Goal: Task Accomplishment & Management: Use online tool/utility

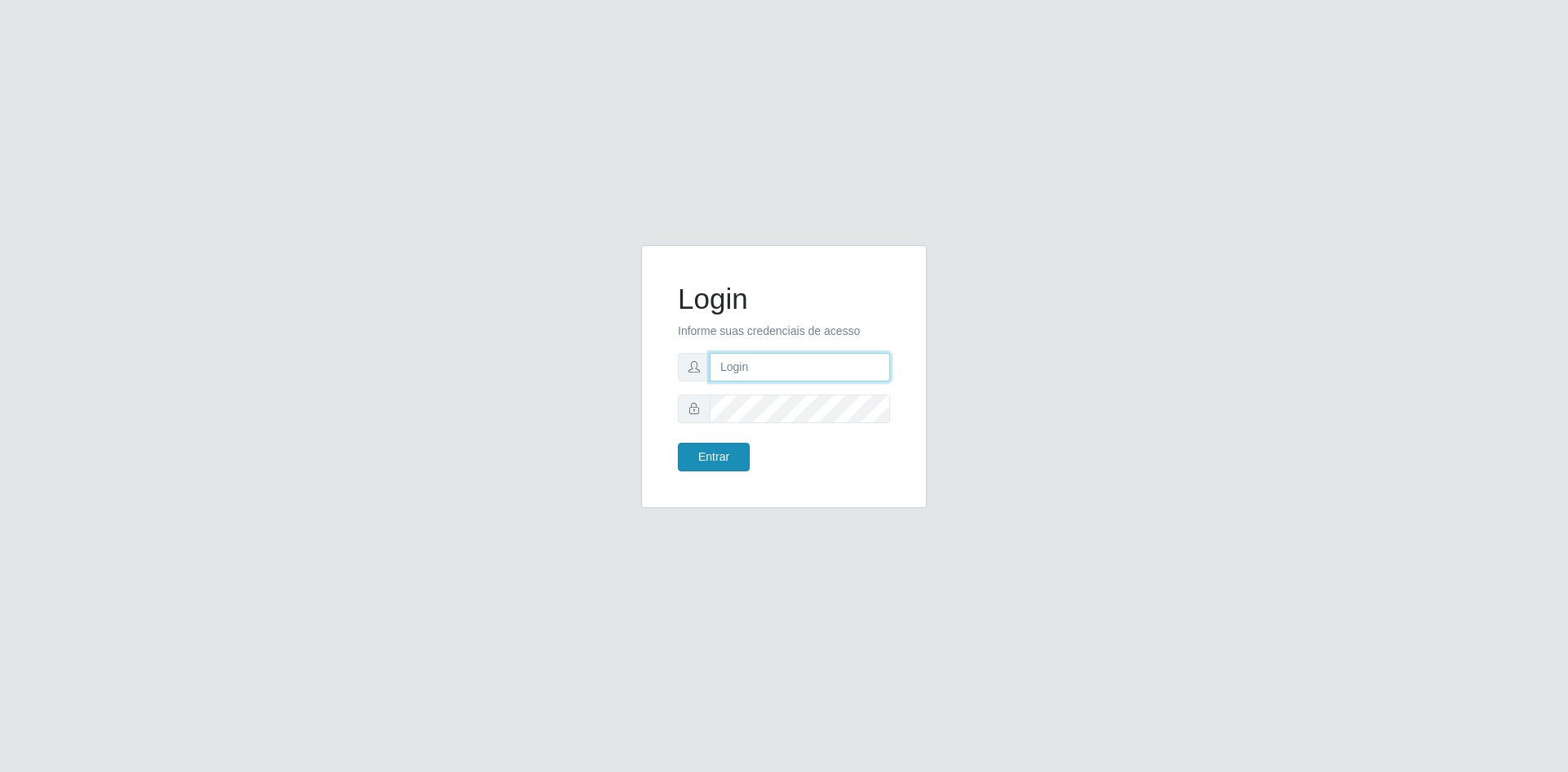
type input "[EMAIL_ADDRESS][DOMAIN_NAME]"
click at [718, 451] on button "Entrar" at bounding box center [714, 457] width 72 height 29
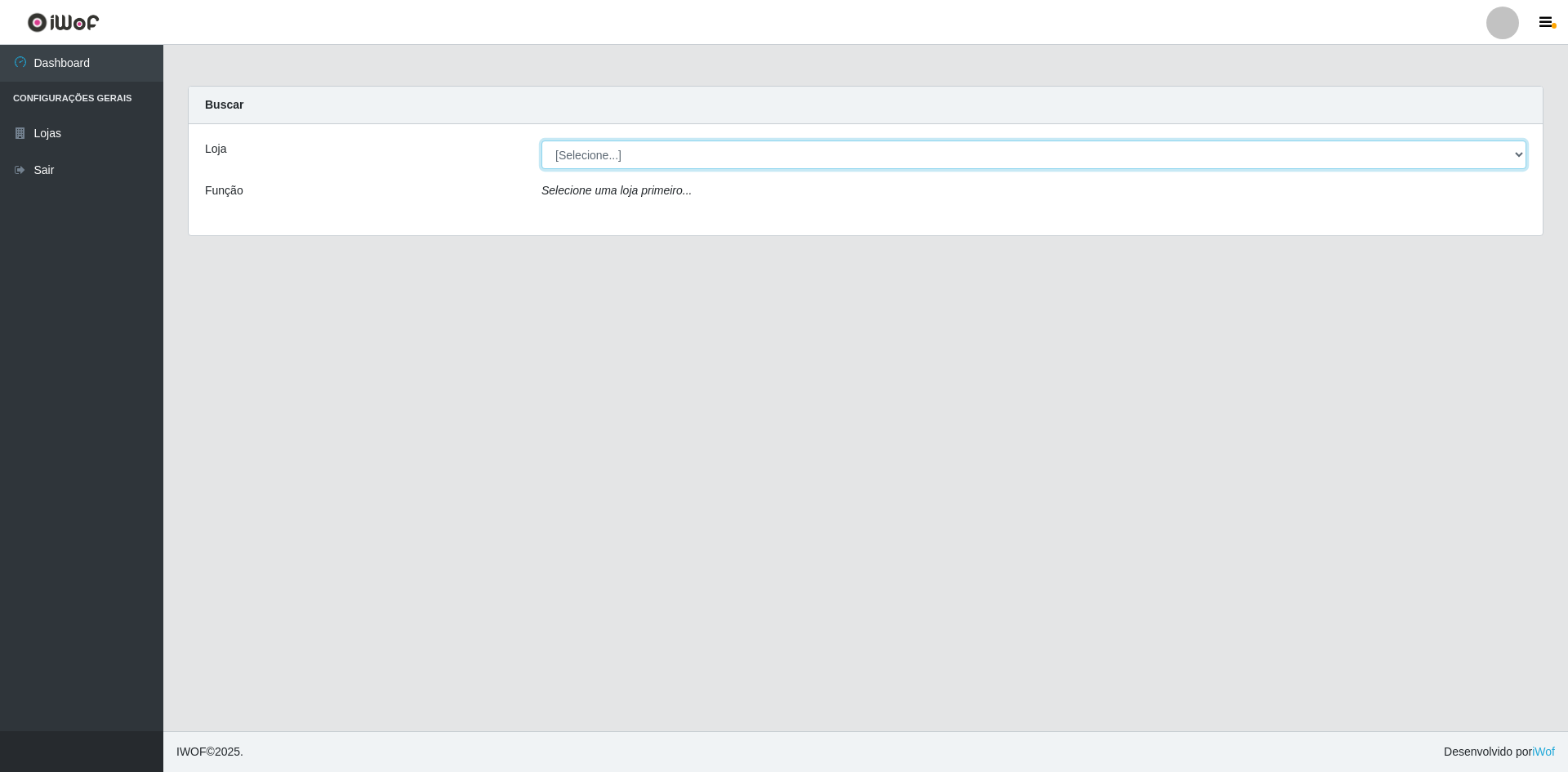
click at [1418, 156] on select "[Selecione...] Hiper Queiroz - [GEOGRAPHIC_DATA] [GEOGRAPHIC_DATA] [GEOGRAPHIC_…" at bounding box center [1034, 155] width 985 height 29
select select "517"
click at [542, 141] on select "[Selecione...] Hiper Queiroz - [GEOGRAPHIC_DATA] [GEOGRAPHIC_DATA] [GEOGRAPHIC_…" at bounding box center [1034, 155] width 985 height 29
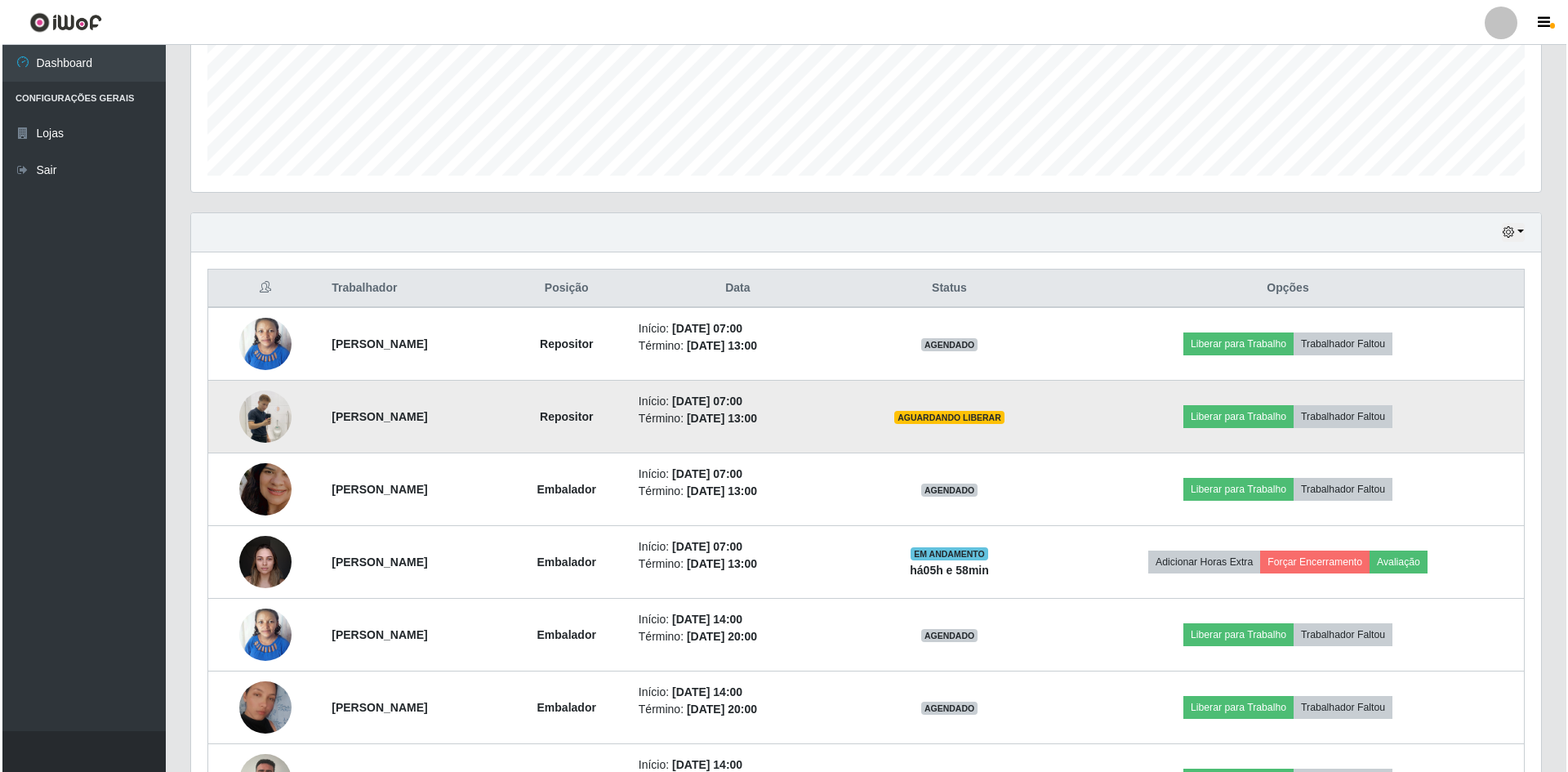
scroll to position [531, 0]
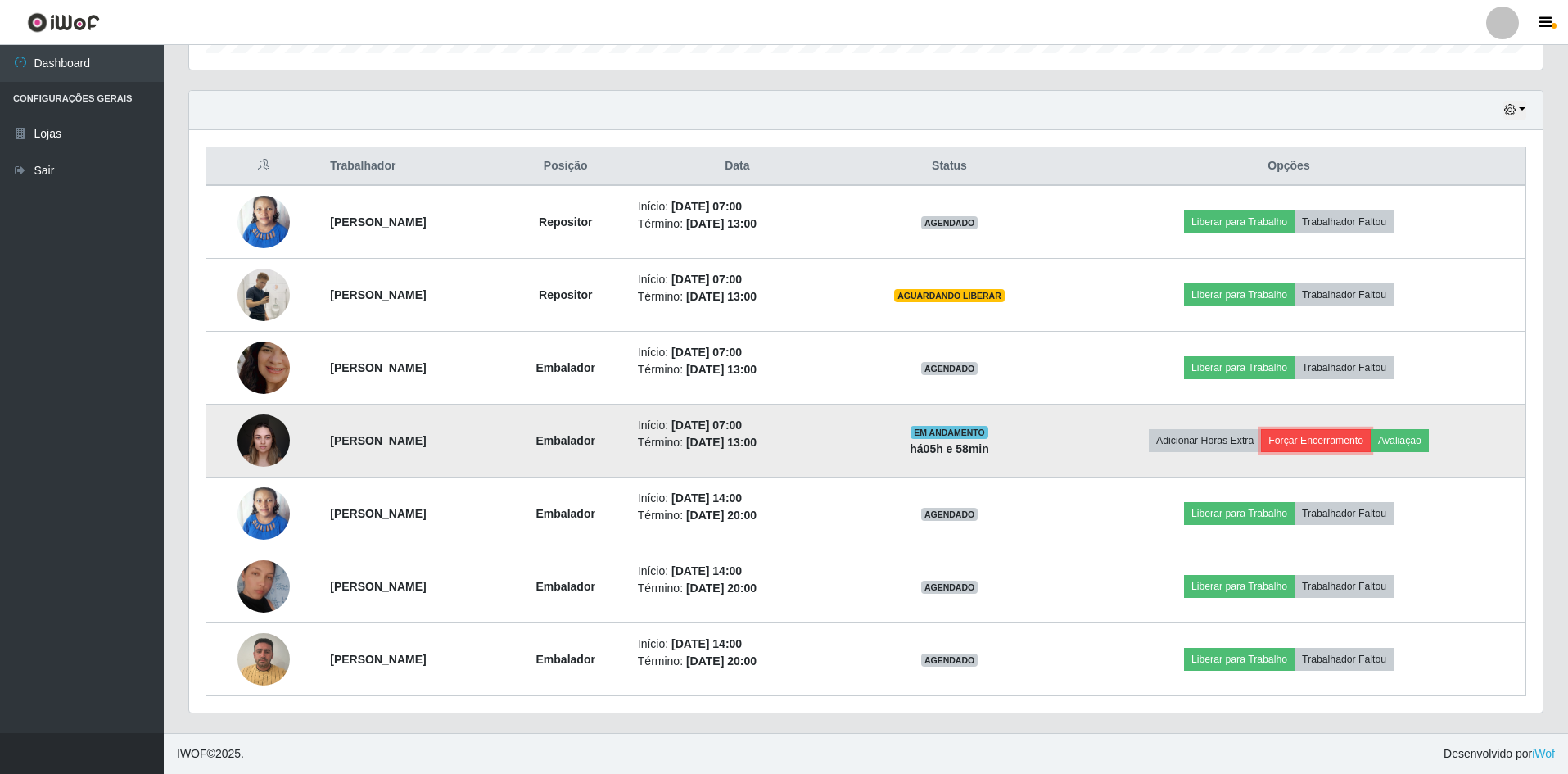
click at [1355, 432] on button "Forçar Encerramento" at bounding box center [1316, 441] width 110 height 23
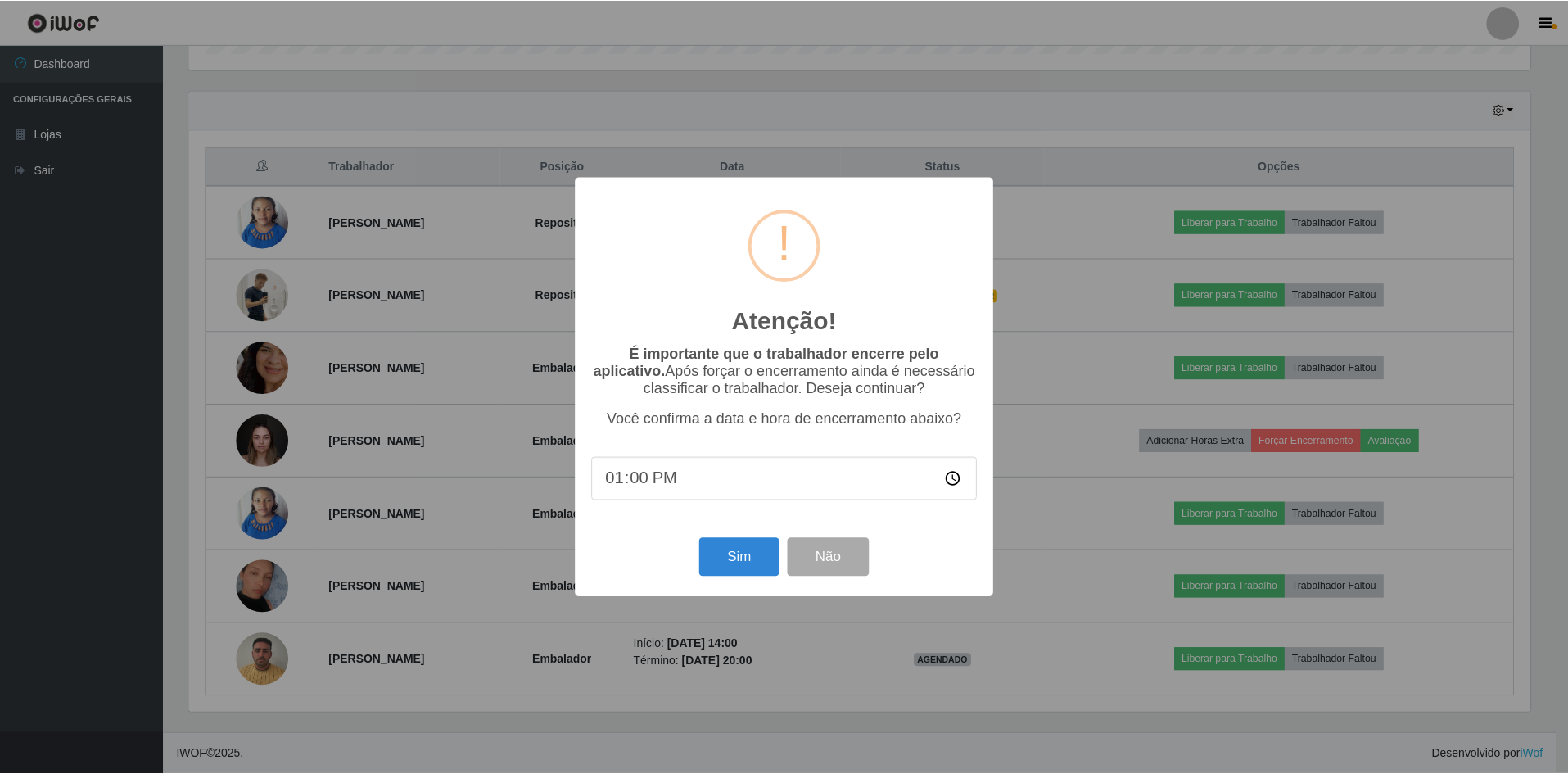
scroll to position [340, 1346]
click at [728, 568] on button "Sim" at bounding box center [740, 557] width 80 height 39
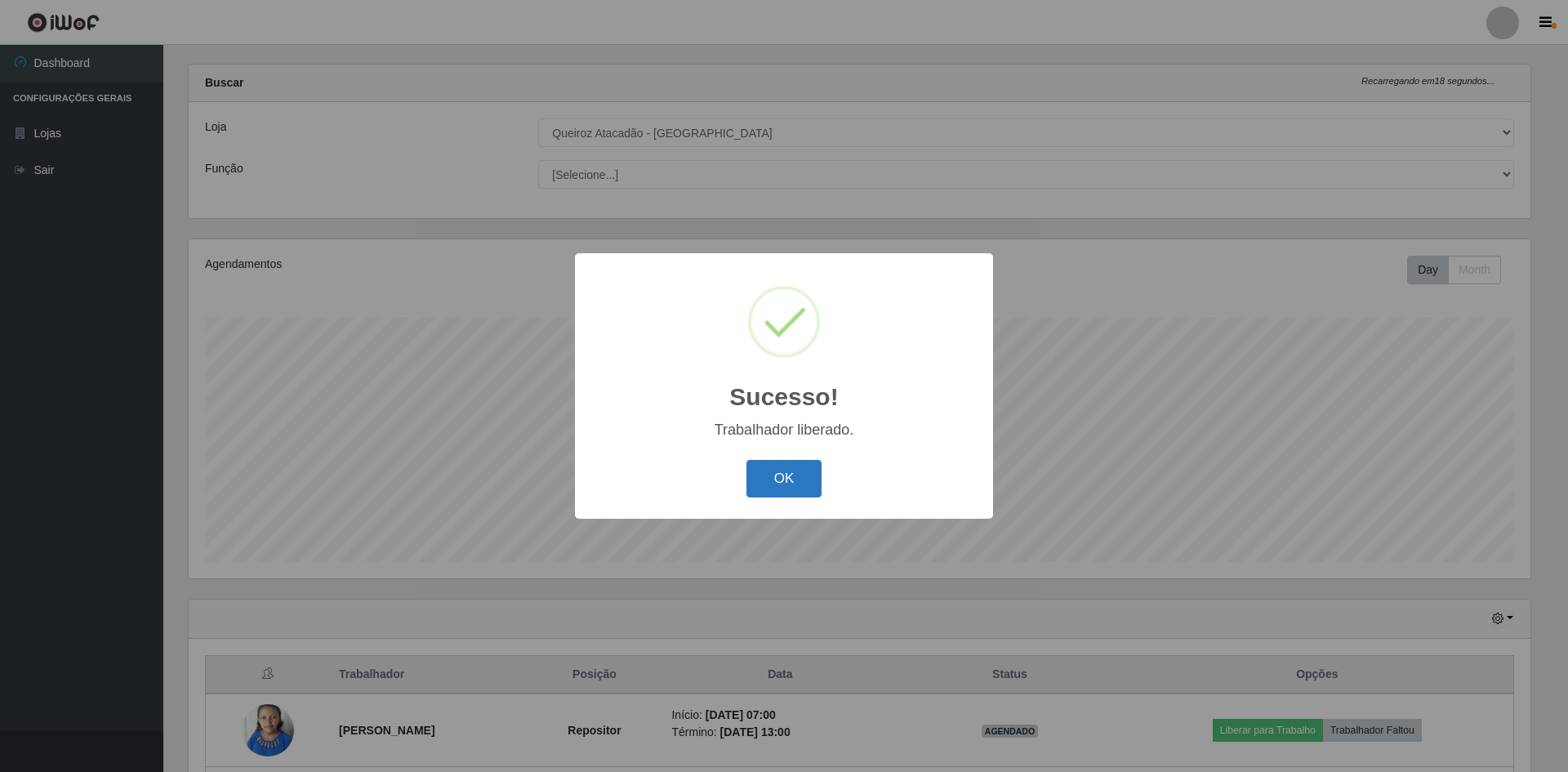
click at [778, 476] on button "OK" at bounding box center [784, 479] width 76 height 38
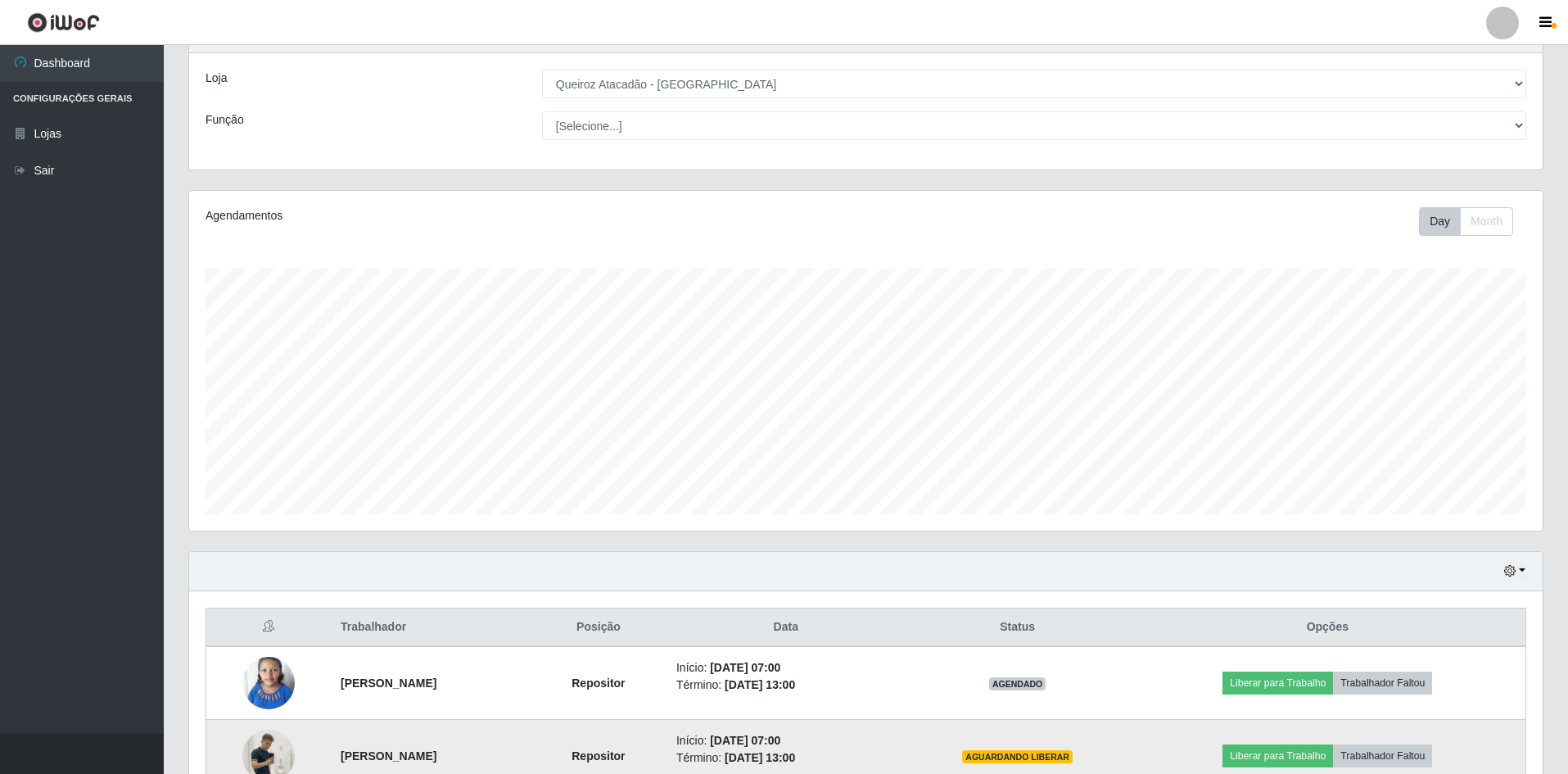
scroll to position [0, 0]
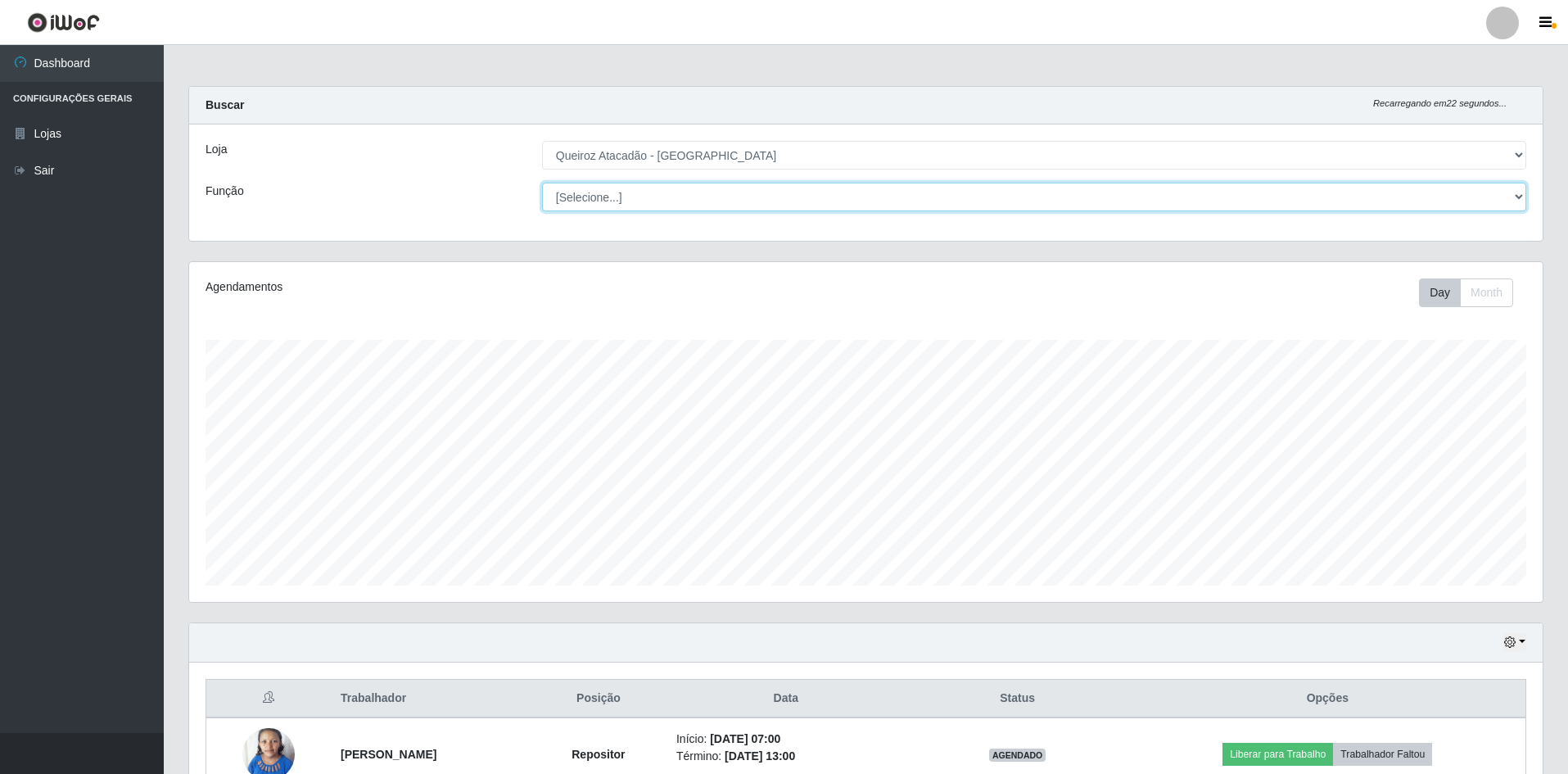
click at [979, 204] on select "[Selecione...] ASG ASG + ASG ++ Embalador Embalador + Embalador ++ Repositor Re…" at bounding box center [1035, 197] width 985 height 29
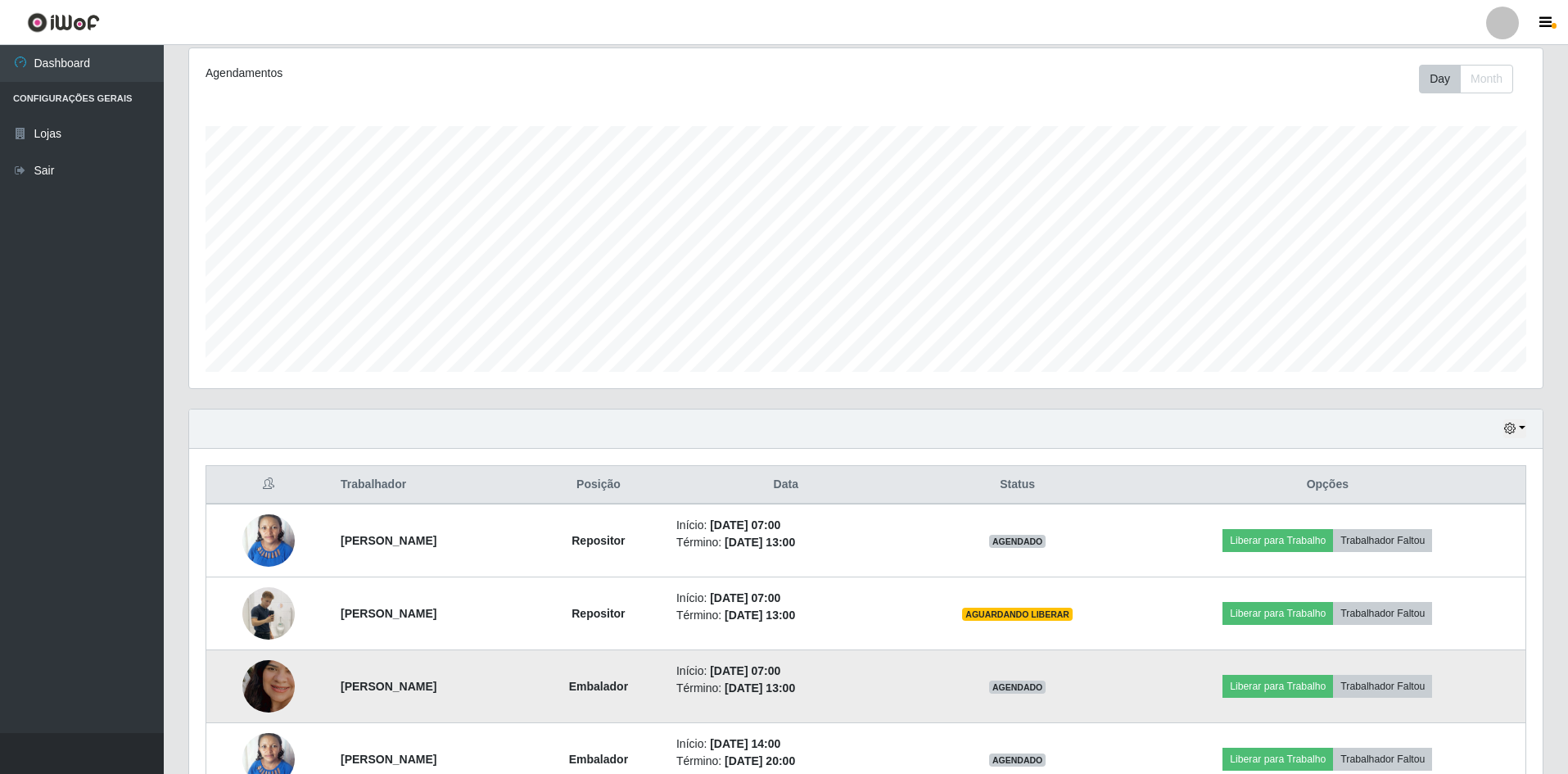
scroll to position [460, 0]
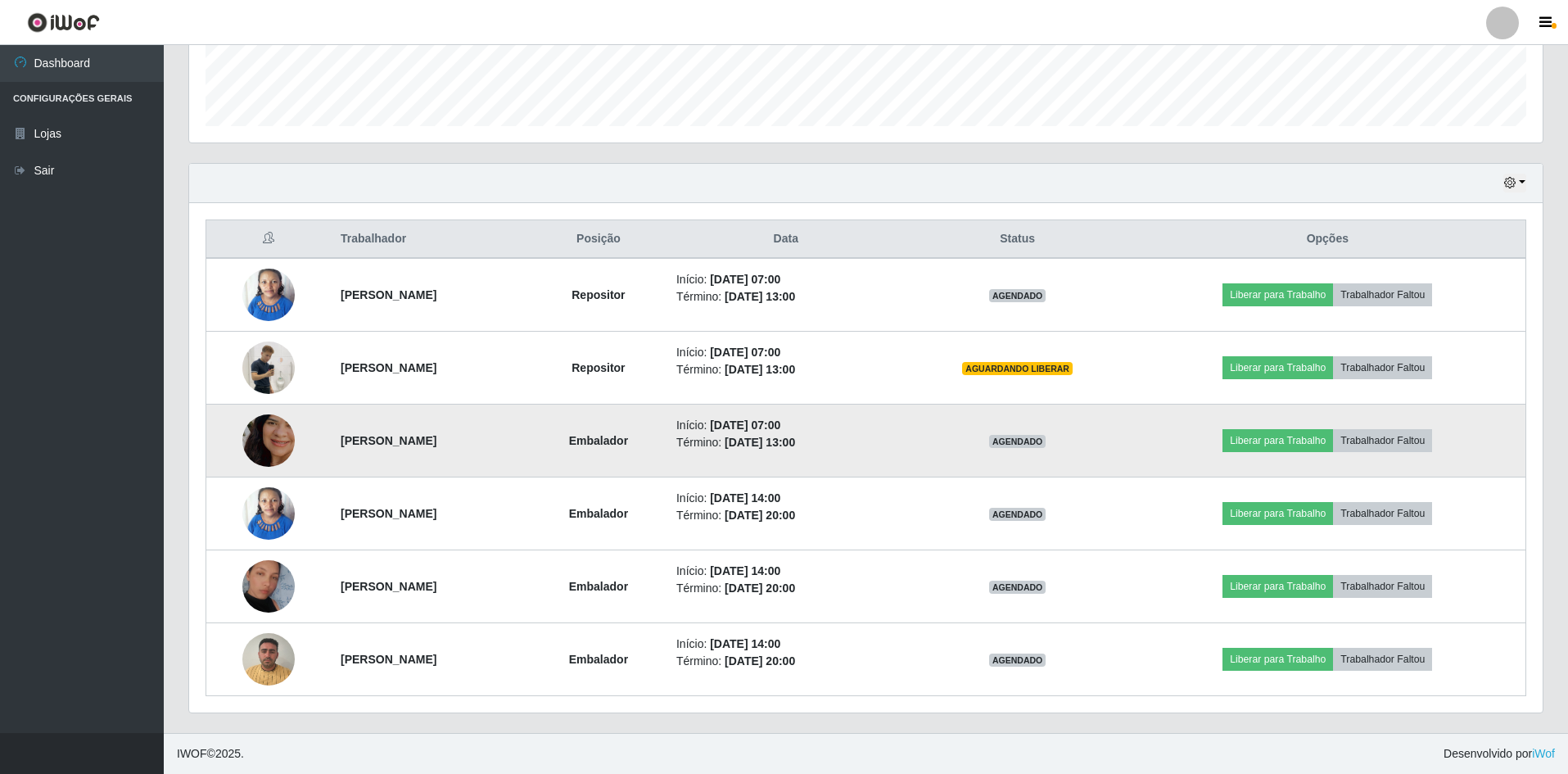
click at [297, 405] on td at bounding box center [268, 441] width 126 height 73
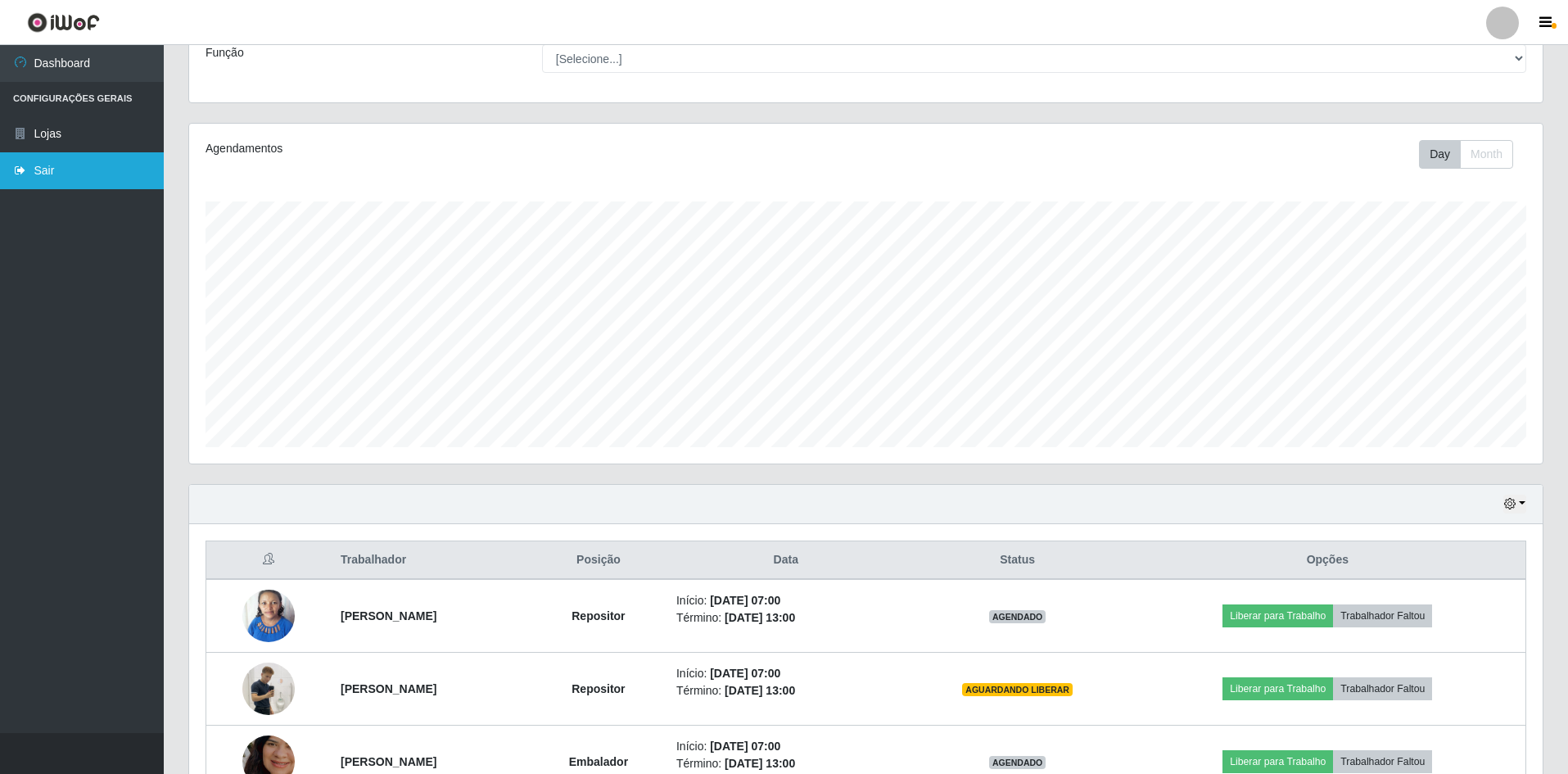
scroll to position [132, 0]
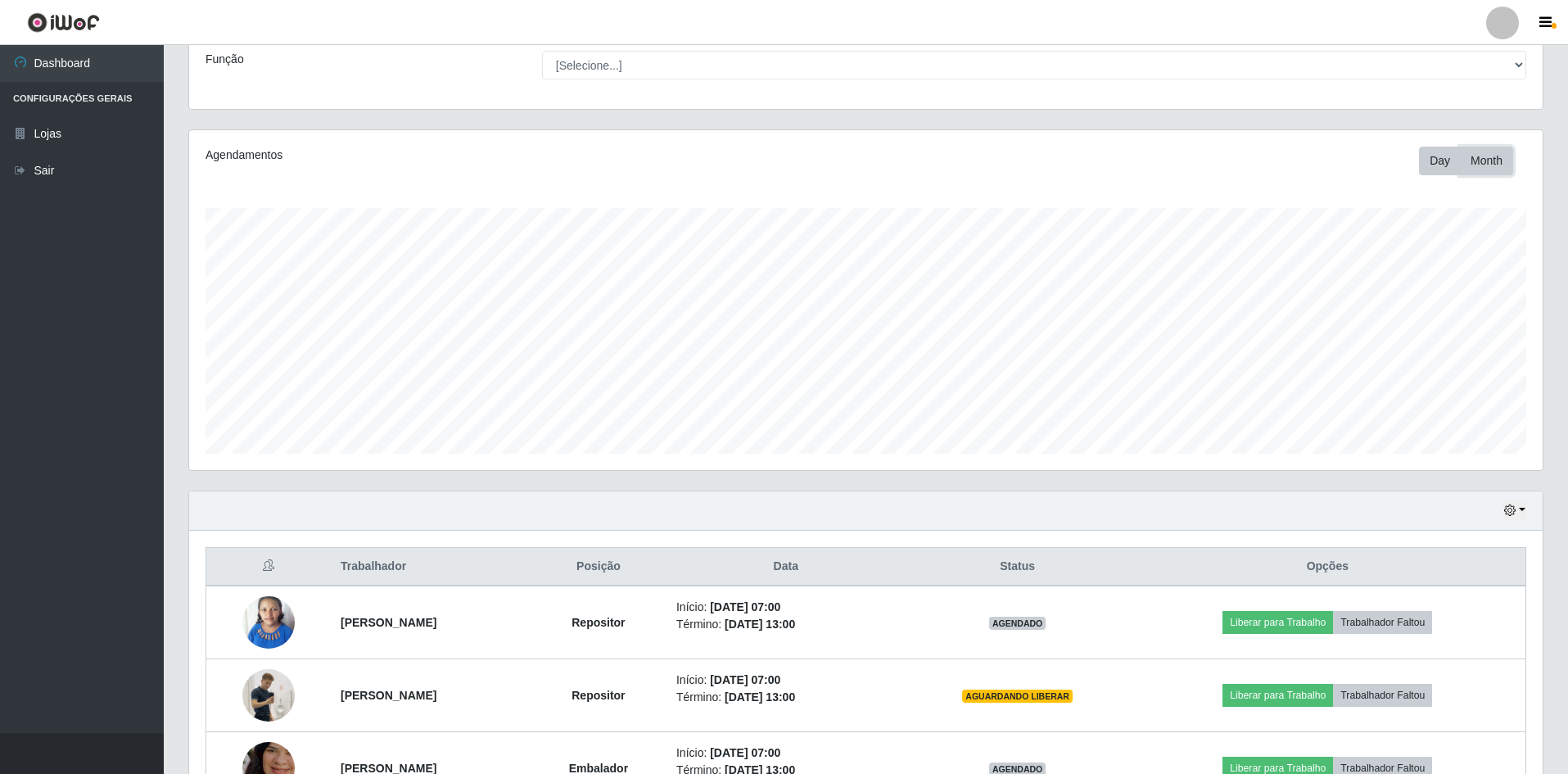
click at [1482, 156] on button "Month" at bounding box center [1486, 161] width 53 height 29
click at [1433, 165] on button "Day" at bounding box center [1439, 161] width 42 height 29
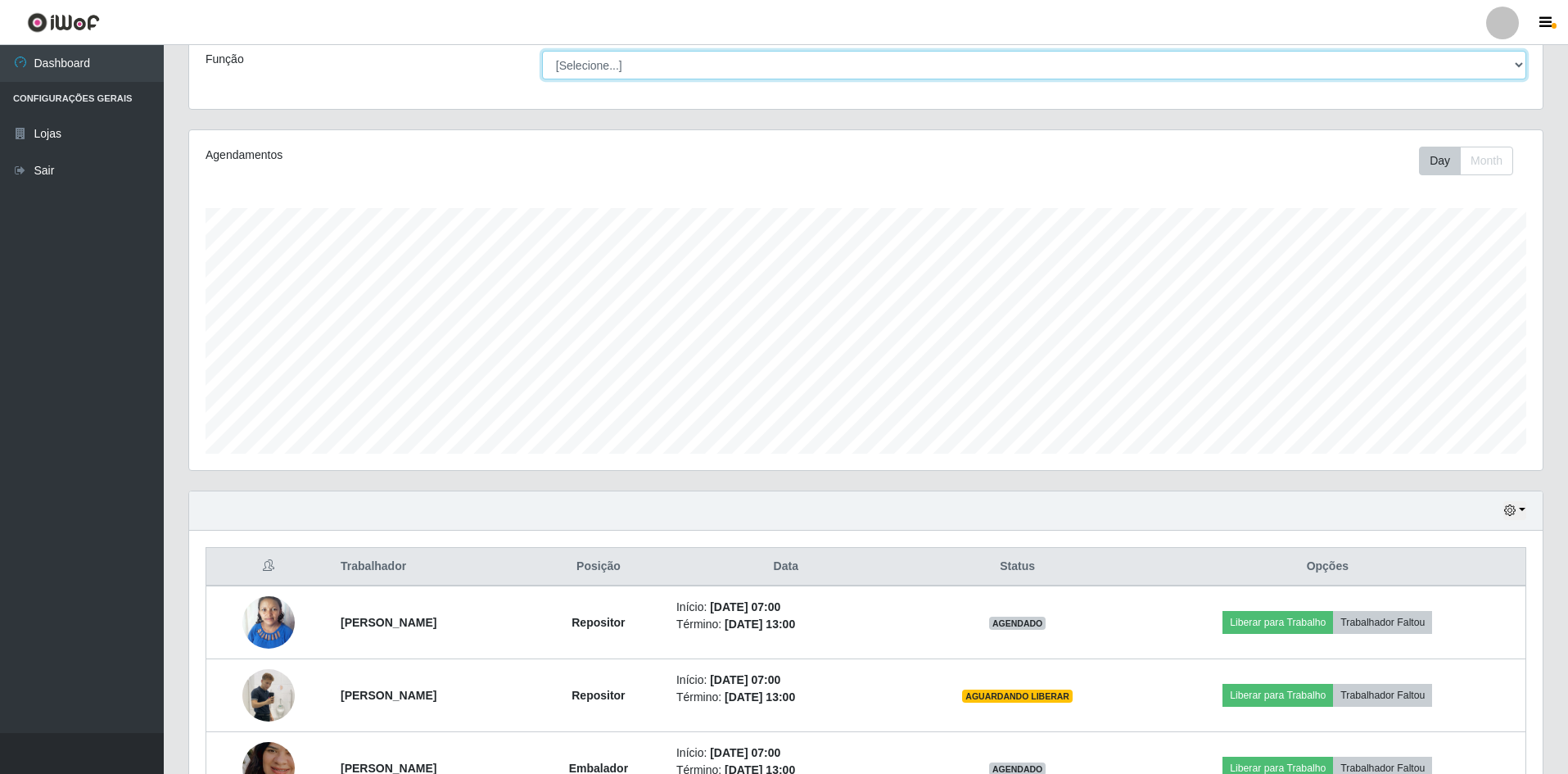
click at [791, 63] on select "[Selecione...] ASG ASG + ASG ++ Embalador Embalador + Embalador ++ Repositor Re…" at bounding box center [1035, 65] width 985 height 29
click at [505, 138] on div "Agendamentos Day Month" at bounding box center [866, 300] width 1354 height 340
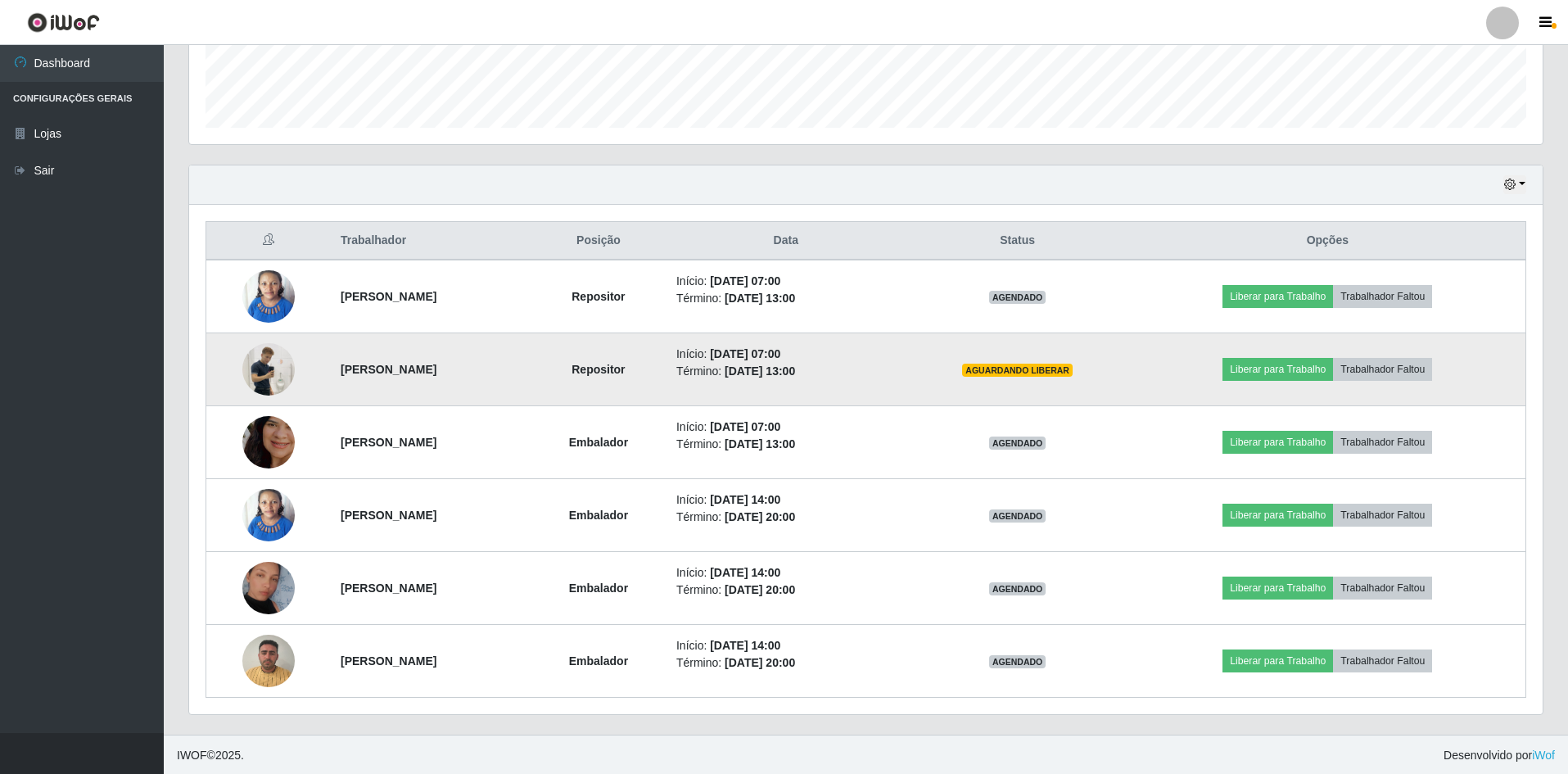
scroll to position [460, 0]
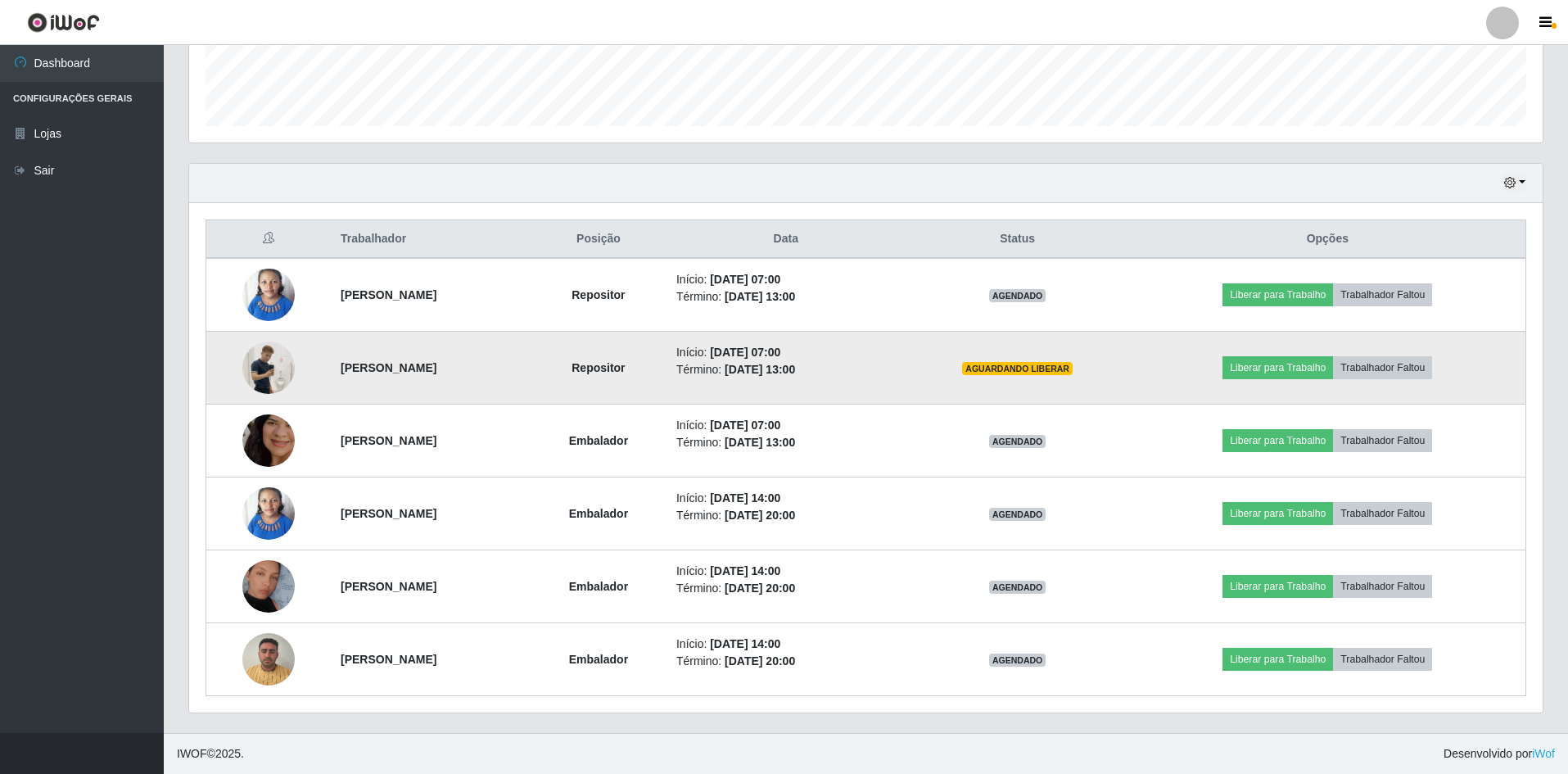
click at [373, 352] on td "[PERSON_NAME]" at bounding box center [431, 368] width 200 height 73
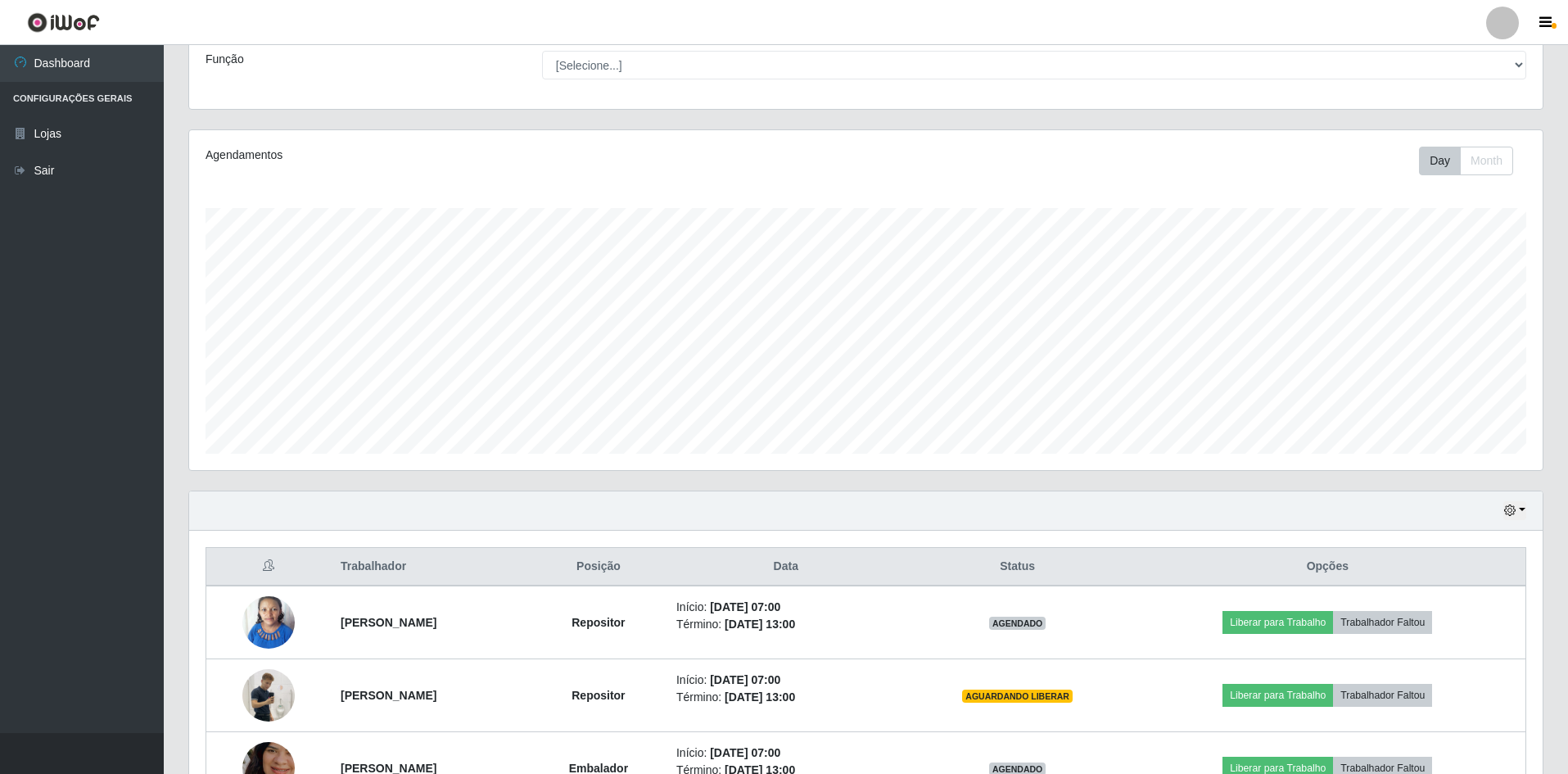
scroll to position [378, 0]
